Goal: Transaction & Acquisition: Purchase product/service

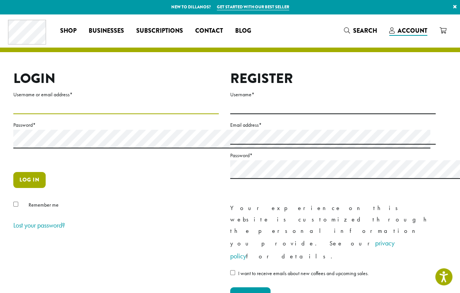
type input "**********"
click at [36, 188] on button "Log in" at bounding box center [29, 180] width 32 height 16
click at [41, 188] on button "Log in" at bounding box center [29, 180] width 32 height 16
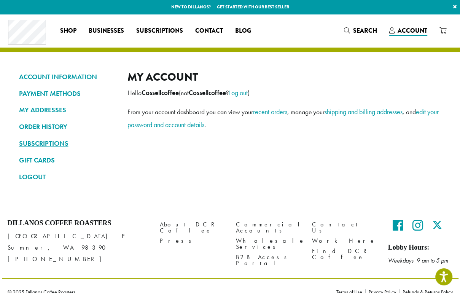
click at [51, 145] on link "SUBSCRIPTIONS" at bounding box center [67, 143] width 97 height 13
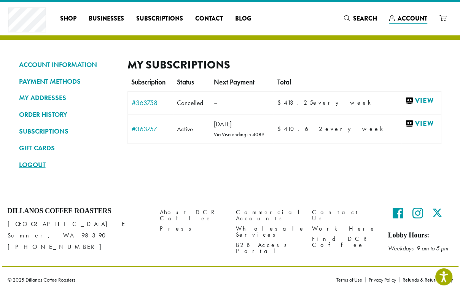
scroll to position [101, 0]
click at [408, 129] on link "View" at bounding box center [421, 124] width 32 height 10
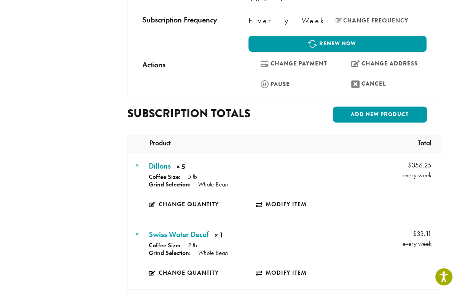
scroll to position [304, 0]
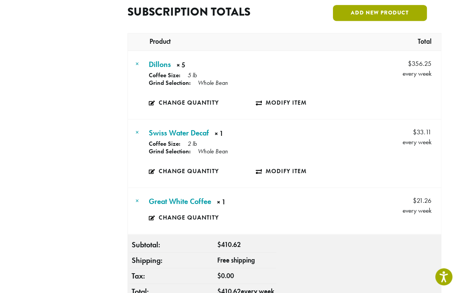
click at [389, 21] on link "Add new product" at bounding box center [380, 13] width 94 height 16
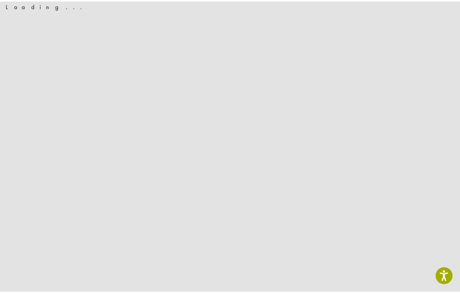
scroll to position [0, 0]
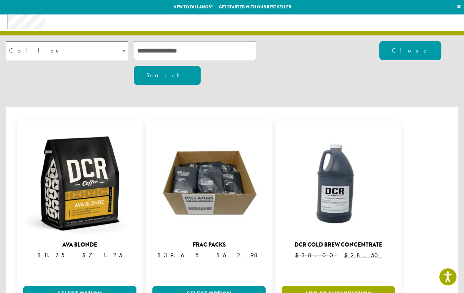
click at [354, 286] on link "Add to subscription" at bounding box center [338, 294] width 113 height 16
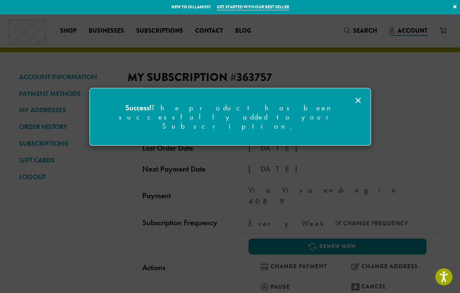
click at [358, 98] on icon at bounding box center [357, 100] width 9 height 9
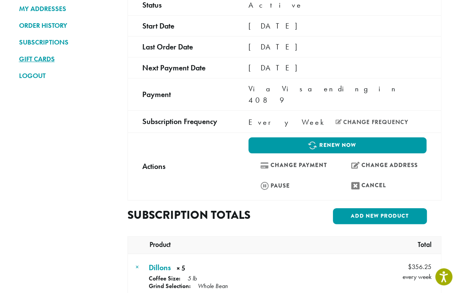
scroll to position [203, 0]
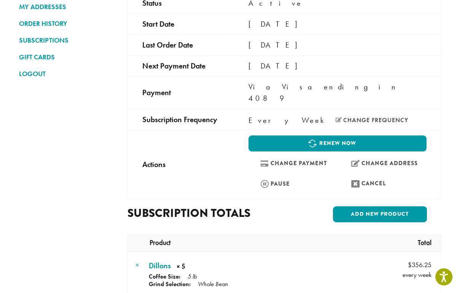
scroll to position [204, 0]
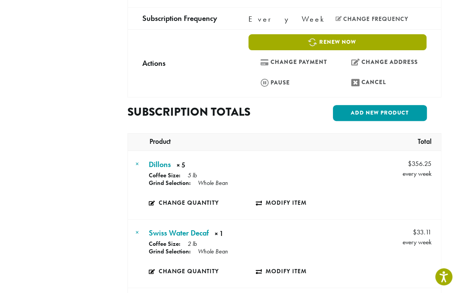
click at [300, 50] on link "Renew now" at bounding box center [337, 42] width 178 height 16
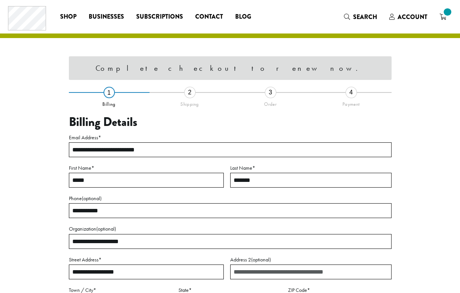
select select "**"
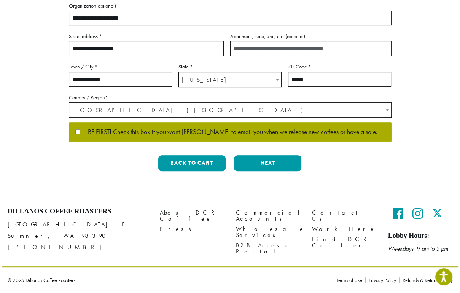
scroll to position [158, 0]
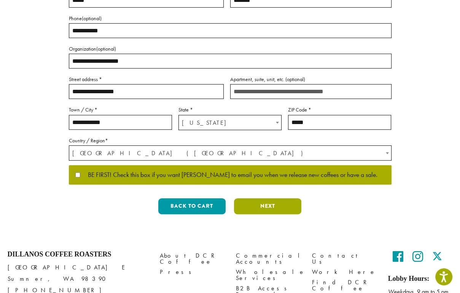
click at [286, 214] on button "Next" at bounding box center [267, 206] width 67 height 16
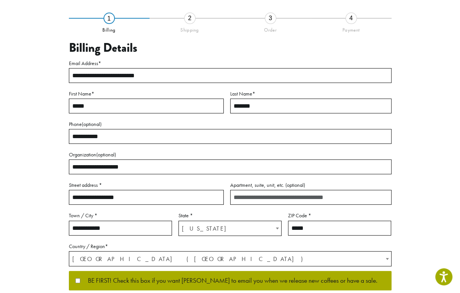
scroll to position [49, 0]
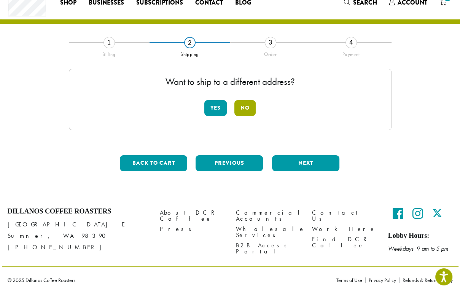
click at [245, 100] on button "No" at bounding box center [244, 108] width 21 height 16
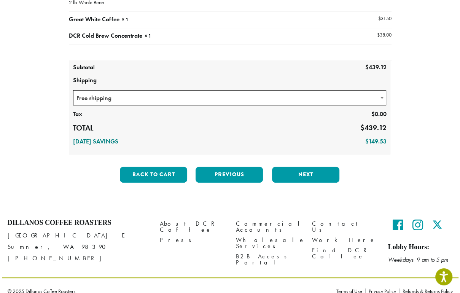
scroll to position [151, 0]
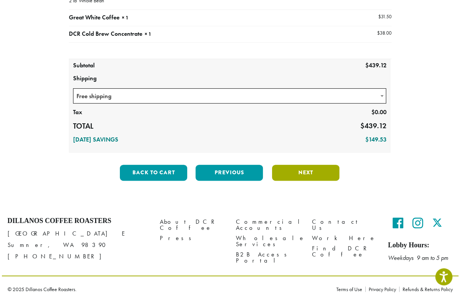
click at [319, 181] on button "Next" at bounding box center [305, 173] width 67 height 16
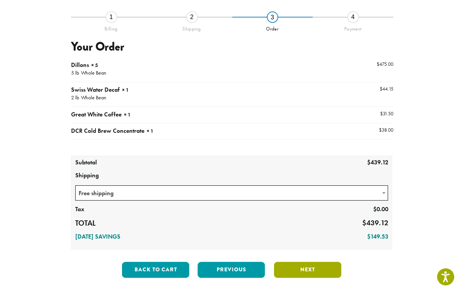
scroll to position [49, 0]
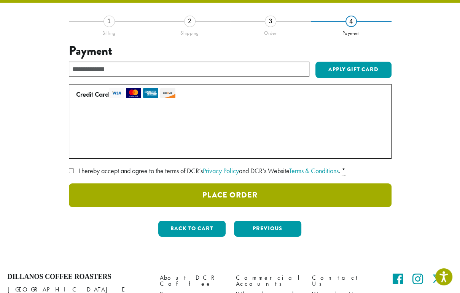
click at [259, 207] on button "Place Order" at bounding box center [230, 195] width 322 height 24
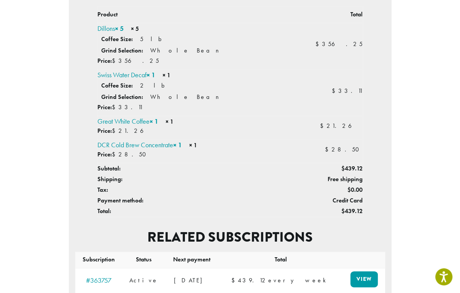
scroll to position [304, 0]
